Goal: Task Accomplishment & Management: Manage account settings

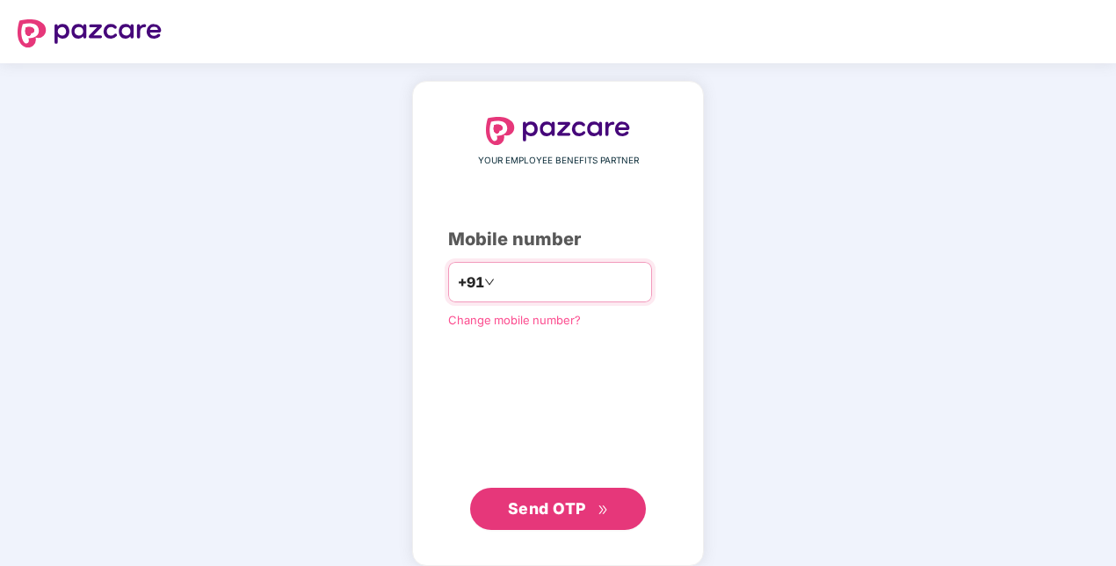
click at [526, 287] on input "number" at bounding box center [570, 282] width 144 height 28
click at [498, 281] on input "**********" at bounding box center [570, 282] width 144 height 28
type input "**********"
click at [571, 505] on span "Send OTP" at bounding box center [547, 508] width 78 height 18
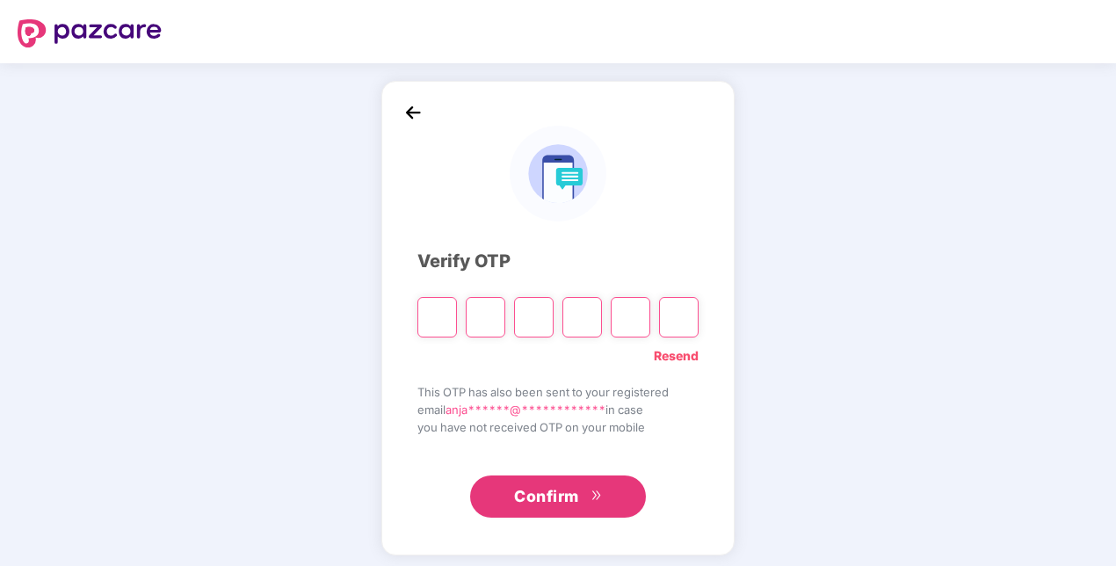
type input "*"
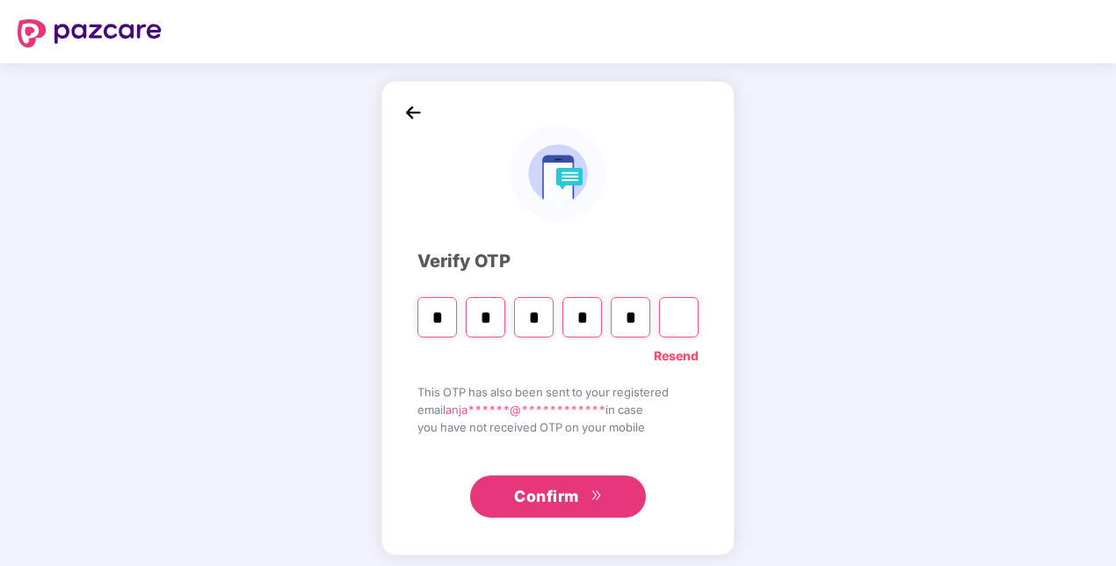
type input "*"
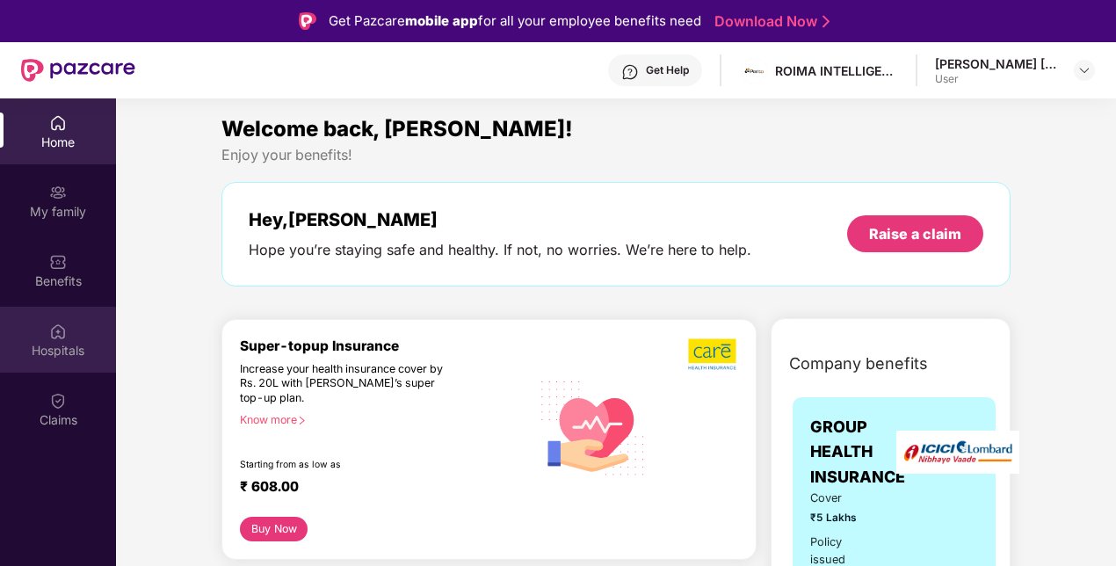
click at [57, 345] on div "Hospitals" at bounding box center [58, 351] width 116 height 18
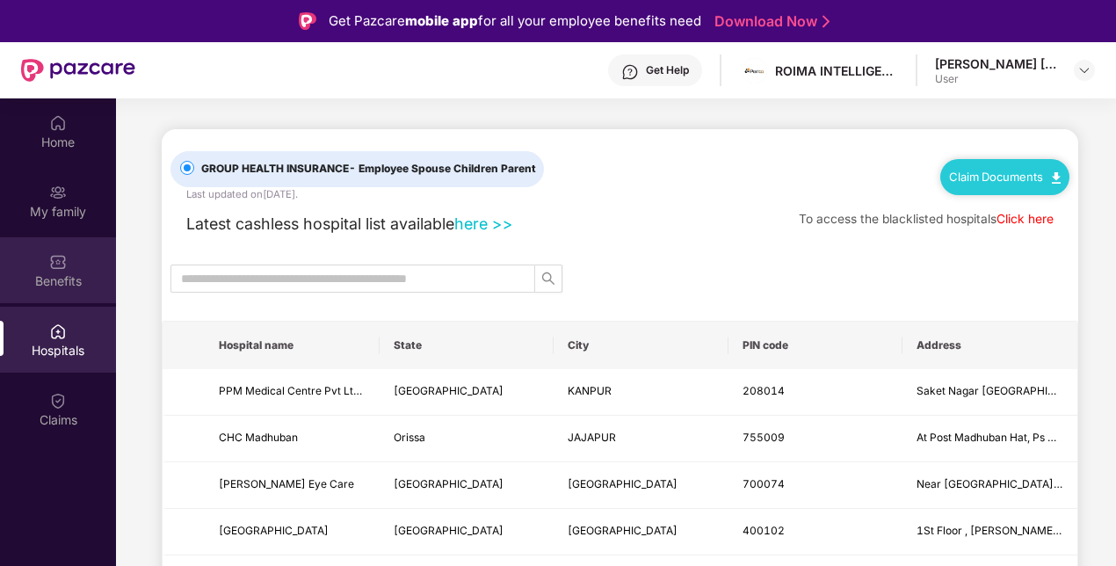
click at [60, 290] on div "Benefits" at bounding box center [58, 270] width 116 height 66
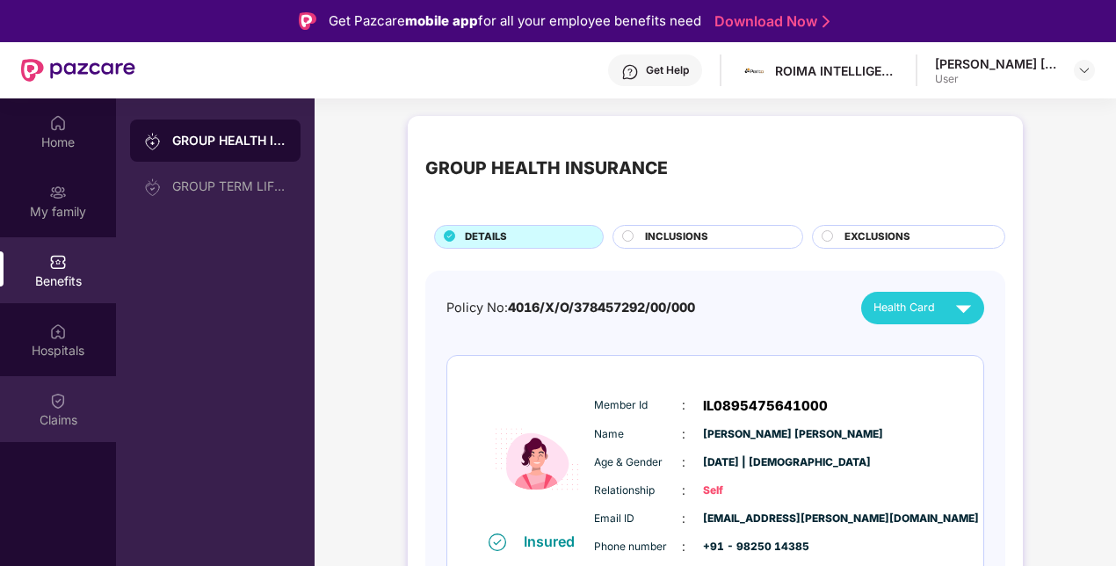
click at [57, 413] on div "Claims" at bounding box center [58, 420] width 116 height 18
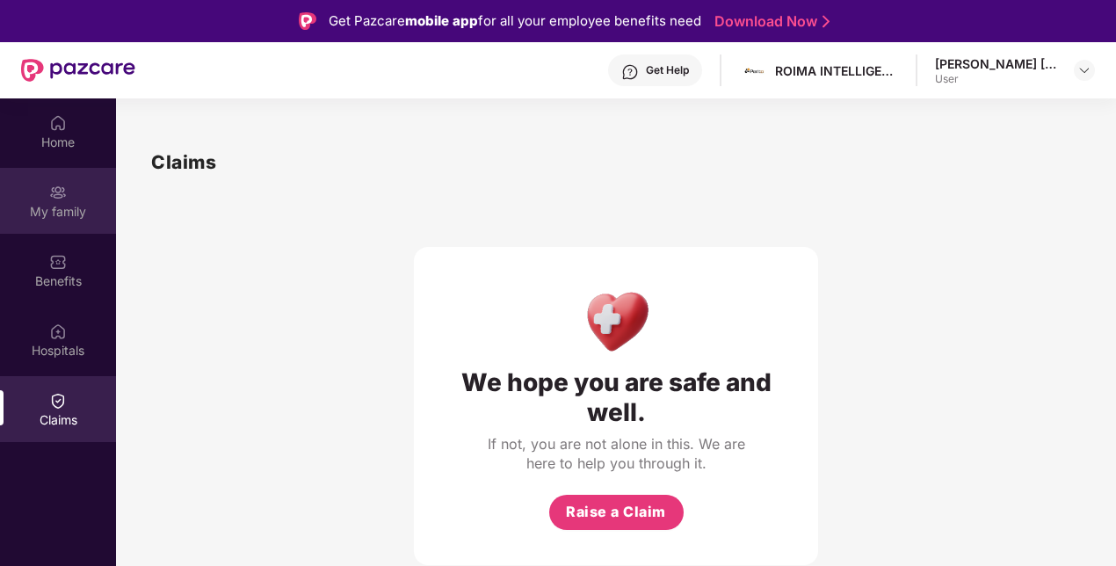
click at [64, 200] on img at bounding box center [58, 193] width 18 height 18
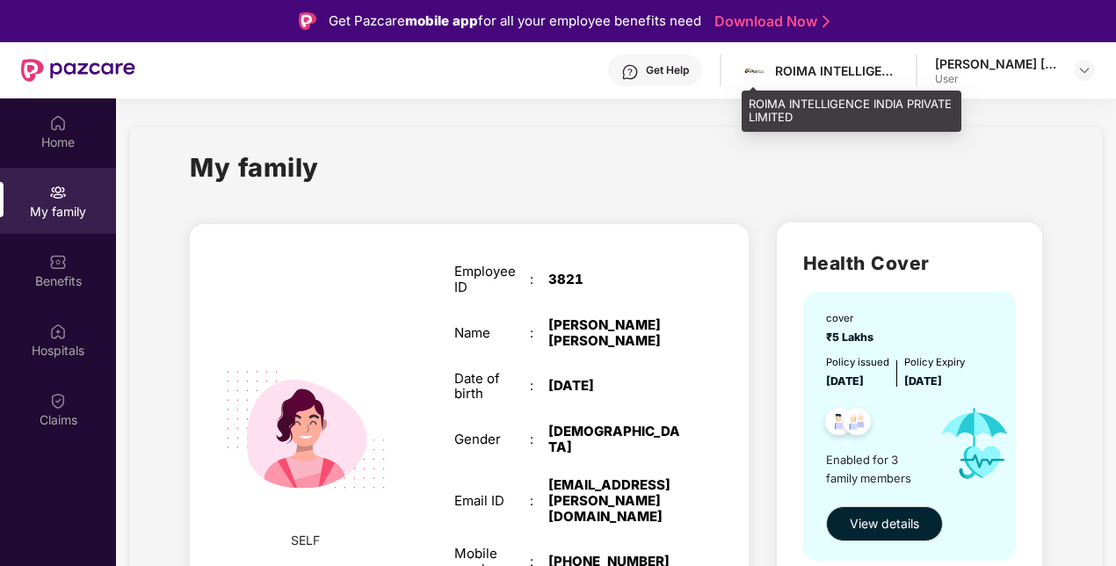
click at [817, 75] on div "ROIMA INTELLIGENCE INDIA PRIVATE LIMITED" at bounding box center [836, 70] width 123 height 17
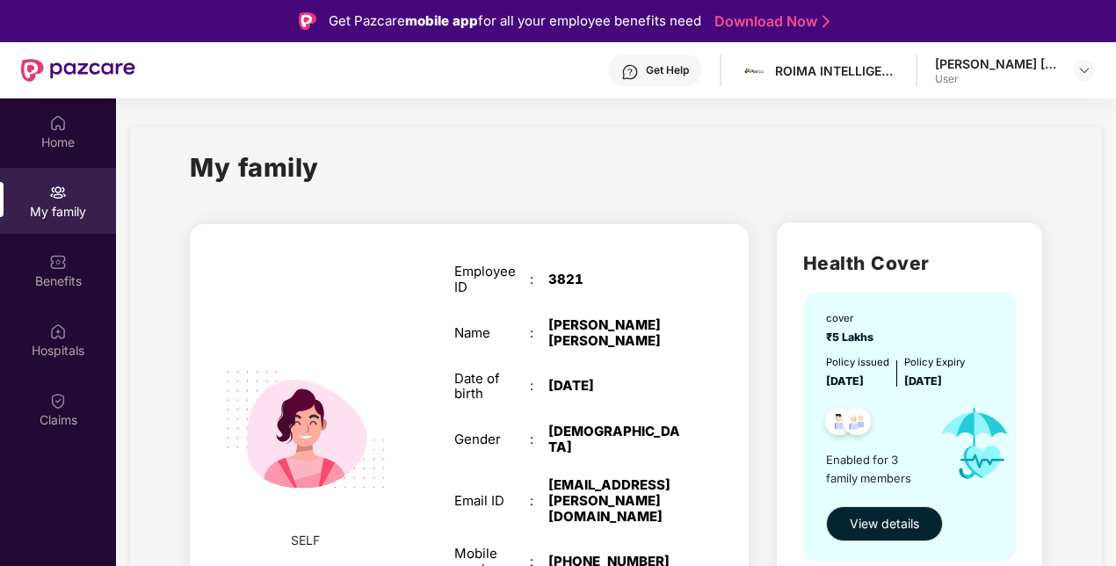
click at [965, 72] on div "User" at bounding box center [996, 79] width 123 height 14
click at [1025, 53] on div "Get Help ROIMA INTELLIGENCE INDIA PRIVATE LIMITED [PERSON_NAME] [PERSON_NAME] U…" at bounding box center [615, 70] width 960 height 56
click at [1084, 67] on img at bounding box center [1085, 70] width 14 height 14
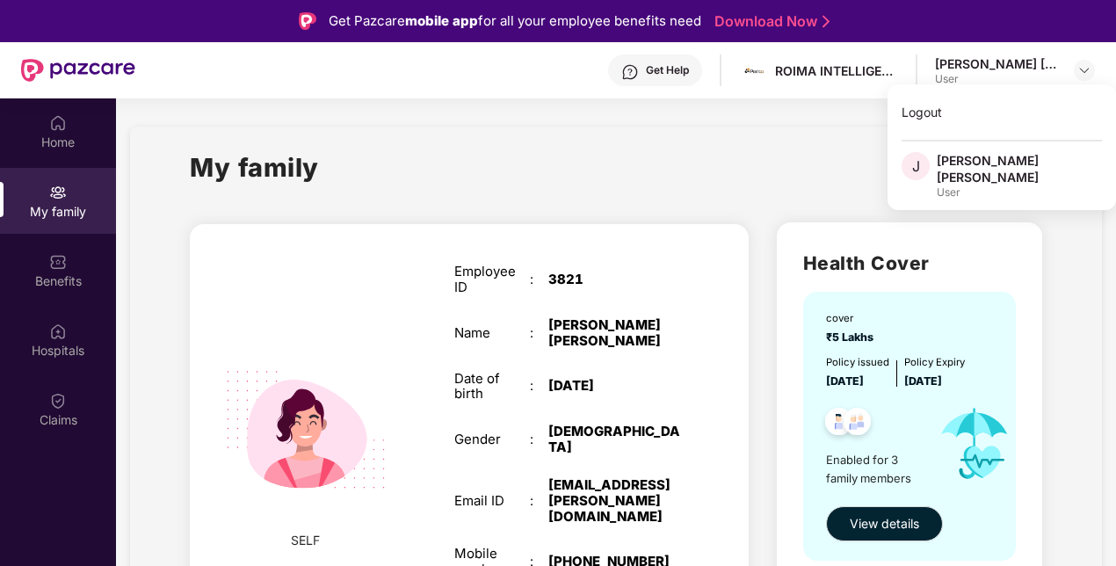
click at [972, 185] on div "User" at bounding box center [1019, 192] width 165 height 14
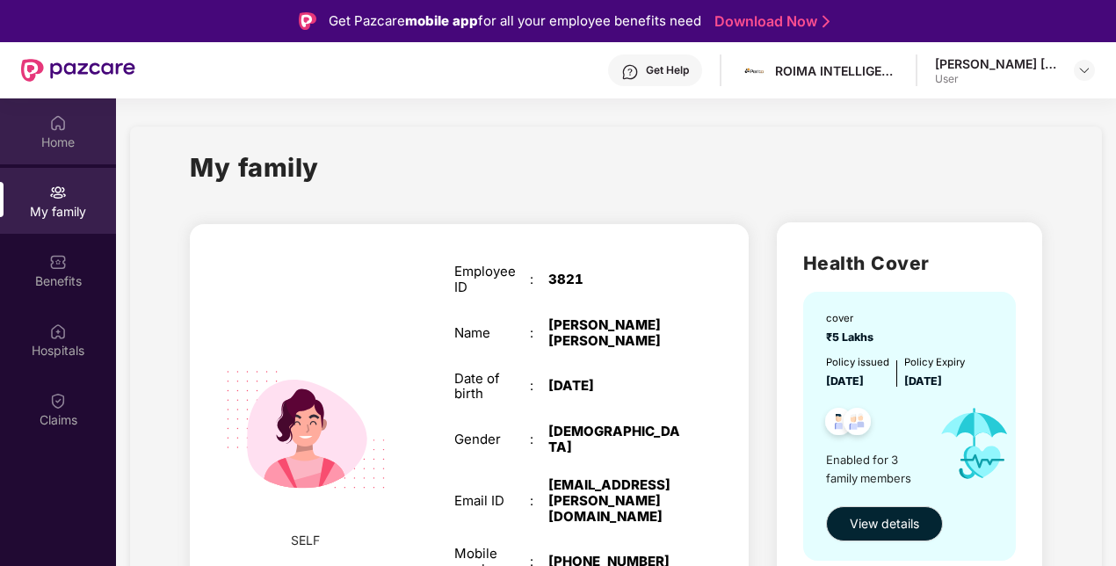
click at [33, 142] on div "Home" at bounding box center [58, 143] width 116 height 18
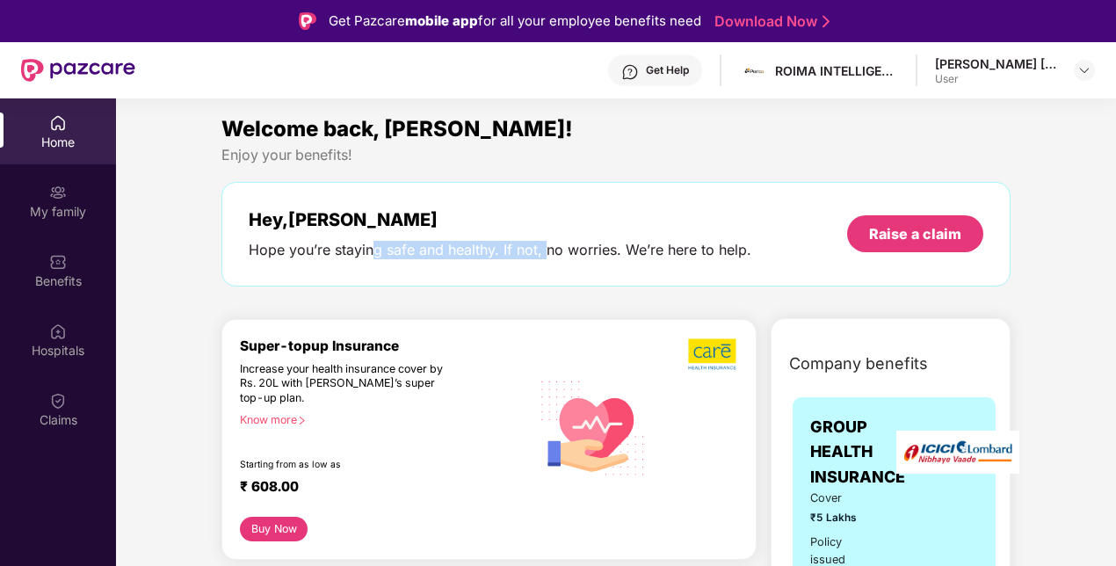
drag, startPoint x: 374, startPoint y: 258, endPoint x: 543, endPoint y: 265, distance: 168.9
click at [543, 265] on div "Hey, [PERSON_NAME] you’re staying safe and healthy. If not, no worries. We’re h…" at bounding box center [615, 234] width 789 height 105
drag, startPoint x: 543, startPoint y: 265, endPoint x: 582, endPoint y: 264, distance: 38.7
click at [582, 264] on div "Hey, [PERSON_NAME] you’re staying safe and healthy. If not, no worries. We’re h…" at bounding box center [615, 234] width 789 height 105
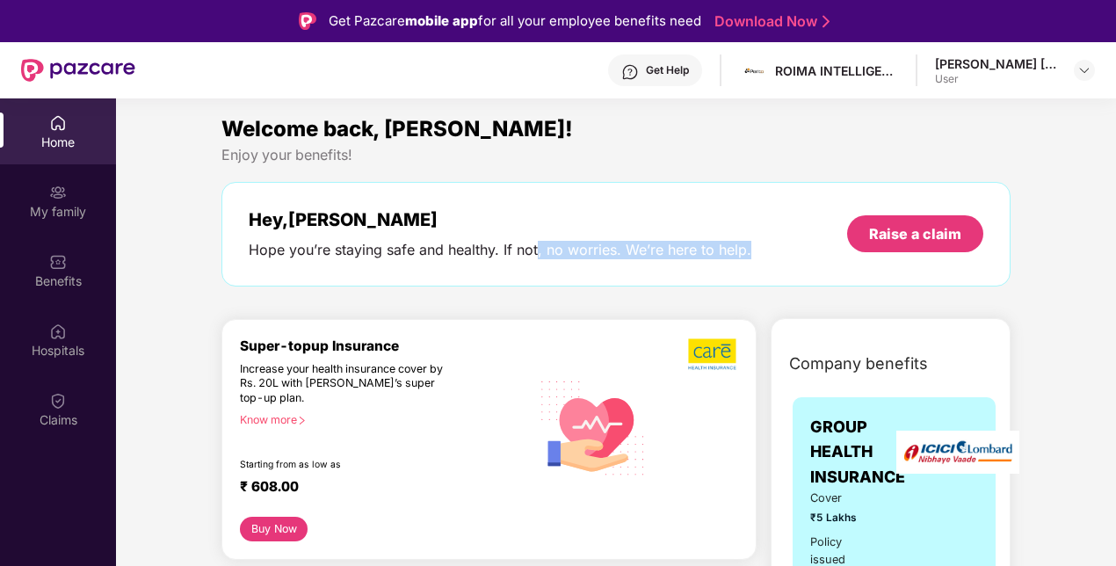
drag, startPoint x: 536, startPoint y: 253, endPoint x: 774, endPoint y: 249, distance: 238.2
click at [774, 249] on div "Hey, [PERSON_NAME] you’re staying safe and healthy. If not, no worries. We’re h…" at bounding box center [616, 234] width 735 height 50
click at [332, 286] on div "Welcome back, [PERSON_NAME]! Enjoy your benefits! Hey, [PERSON_NAME] you’re sta…" at bounding box center [615, 209] width 803 height 192
click at [1053, 65] on div "[PERSON_NAME] [PERSON_NAME]" at bounding box center [996, 63] width 123 height 17
click at [1078, 68] on img at bounding box center [1085, 70] width 14 height 14
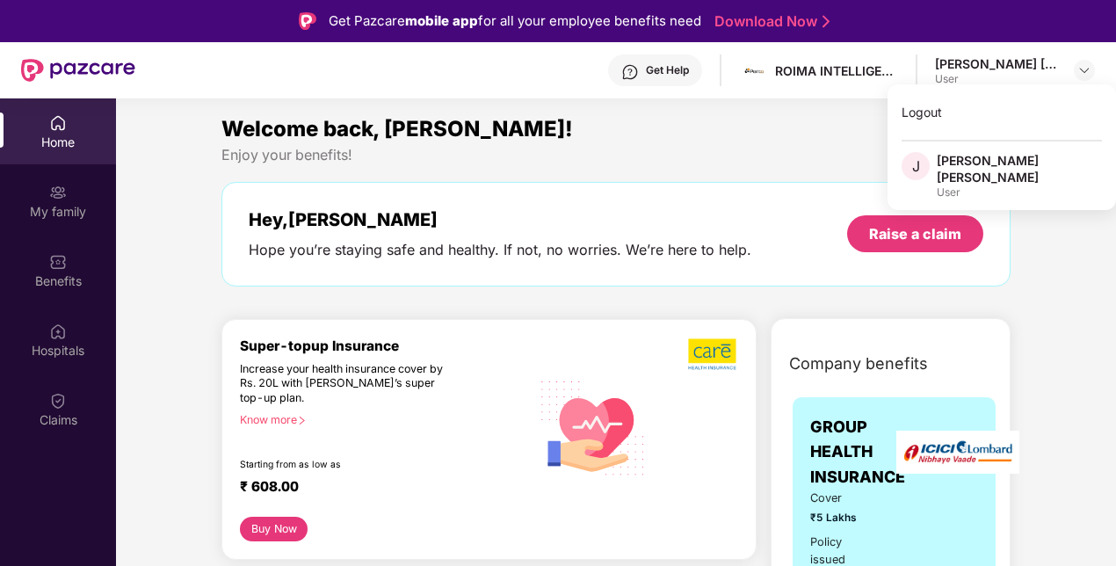
click at [983, 185] on div "User" at bounding box center [1019, 192] width 165 height 14
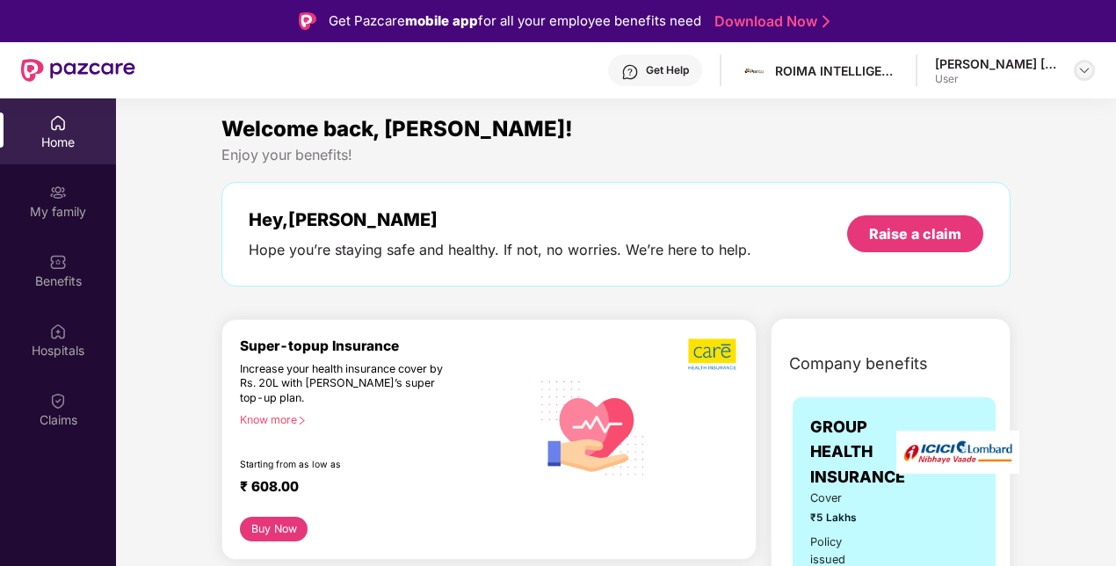
click at [1079, 70] on img at bounding box center [1085, 70] width 14 height 14
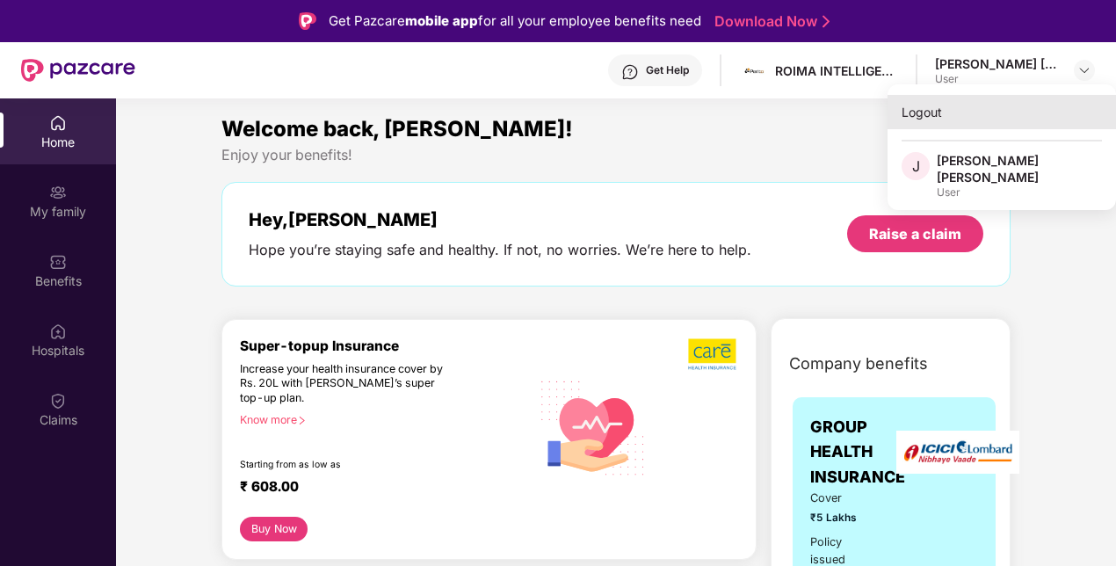
click at [936, 114] on div "Logout" at bounding box center [1002, 112] width 229 height 34
